Goal: Download file/media

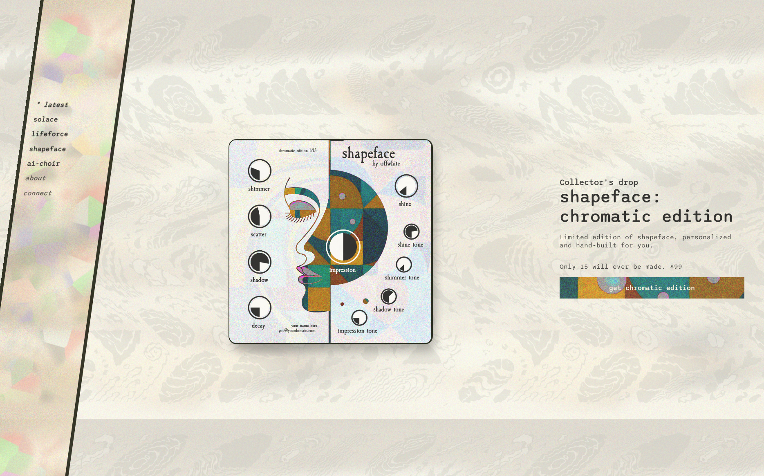
click at [46, 120] on button "solace" at bounding box center [46, 119] width 26 height 8
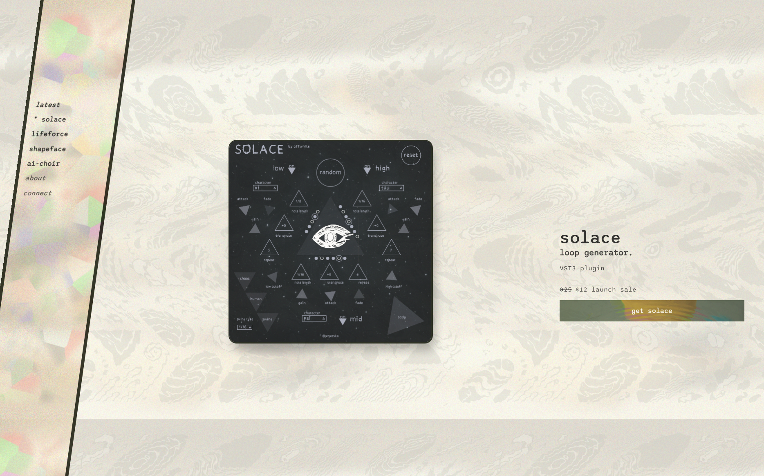
click at [50, 134] on button "lifeforce" at bounding box center [50, 134] width 38 height 8
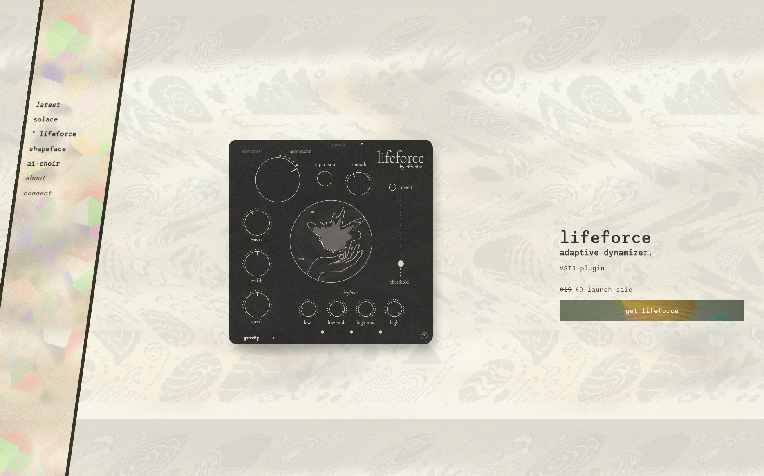
click at [44, 151] on button "shapeface" at bounding box center [48, 149] width 38 height 8
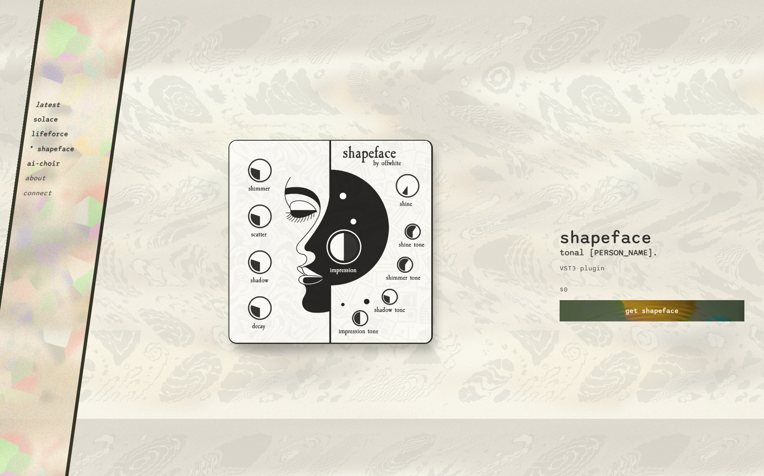
drag, startPoint x: 645, startPoint y: 307, endPoint x: 613, endPoint y: 306, distance: 31.5
click at [644, 307] on link "get shapeface" at bounding box center [652, 310] width 185 height 21
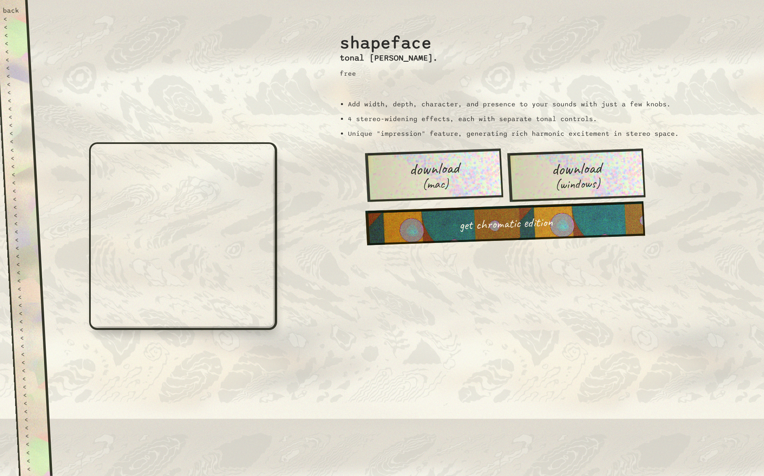
click at [442, 172] on span "download" at bounding box center [434, 168] width 51 height 19
click at [14, 11] on div "back" at bounding box center [10, 11] width 17 height 8
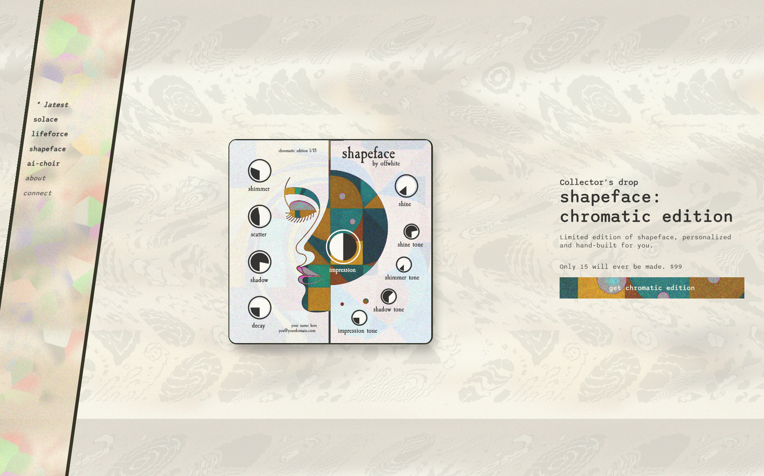
click at [40, 162] on button "ai-choir" at bounding box center [44, 163] width 34 height 8
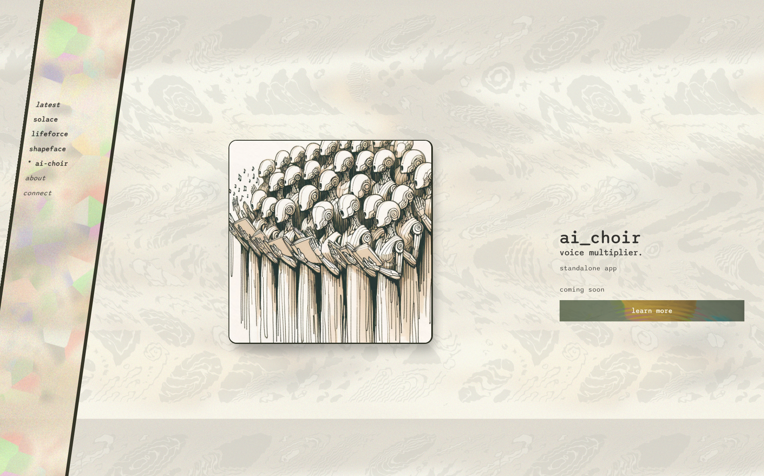
click at [41, 176] on button "about" at bounding box center [36, 178] width 22 height 8
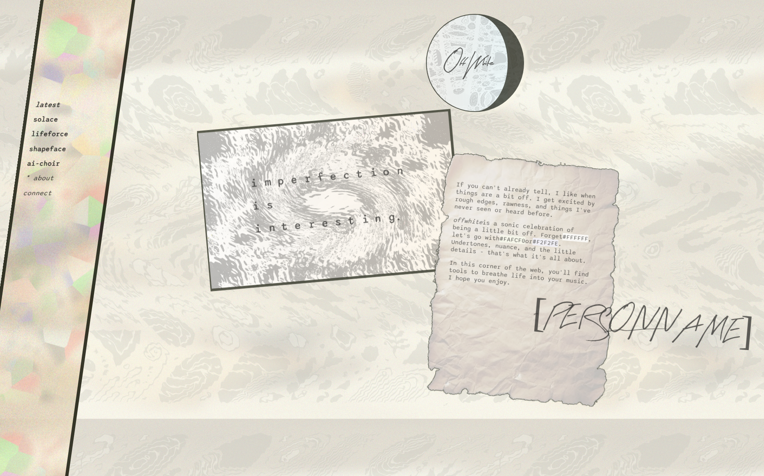
click at [40, 194] on button "connect" at bounding box center [37, 193] width 30 height 8
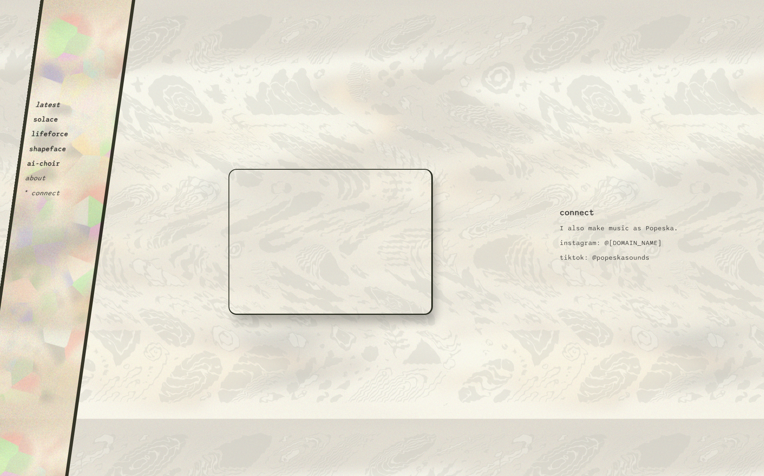
click at [45, 105] on button "latest" at bounding box center [48, 105] width 26 height 8
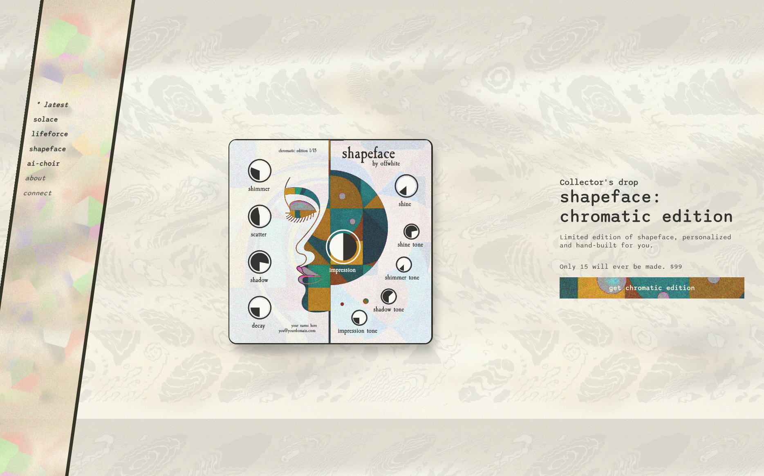
click at [34, 192] on button "connect" at bounding box center [37, 193] width 30 height 8
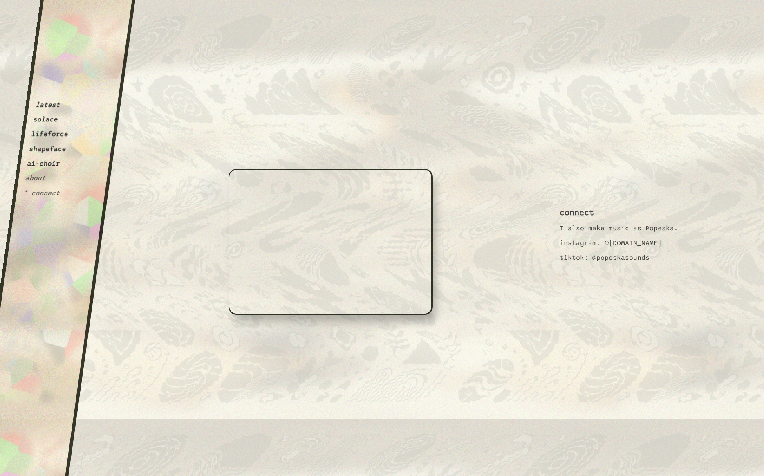
drag, startPoint x: 641, startPoint y: 240, endPoint x: 695, endPoint y: 239, distance: 54.4
click at [695, 239] on div "connect I also make music as Popeska. instagram: @[DOMAIN_NAME] tiktok: @popesk…" at bounding box center [652, 238] width 185 height 476
copy p "@[DOMAIN_NAME]"
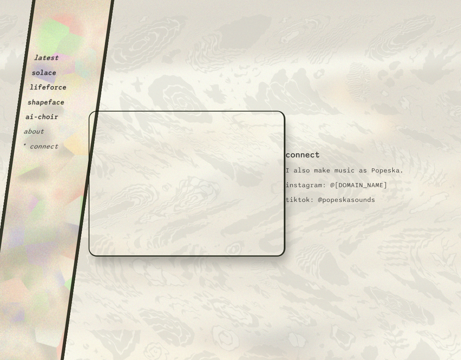
click at [50, 54] on button "latest" at bounding box center [47, 58] width 26 height 8
